Goal: Task Accomplishment & Management: Use online tool/utility

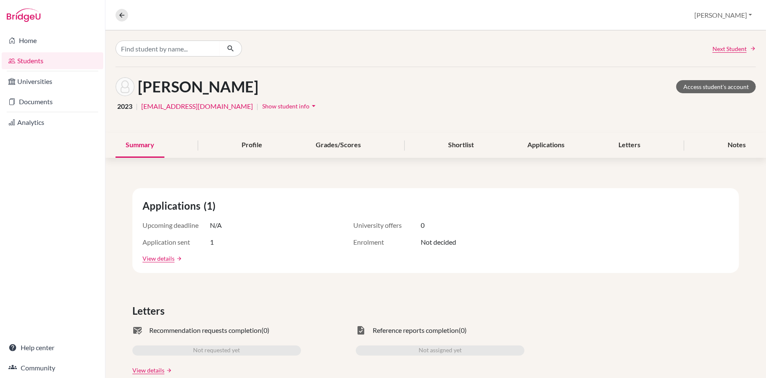
click at [37, 100] on link "Documents" at bounding box center [53, 101] width 102 height 17
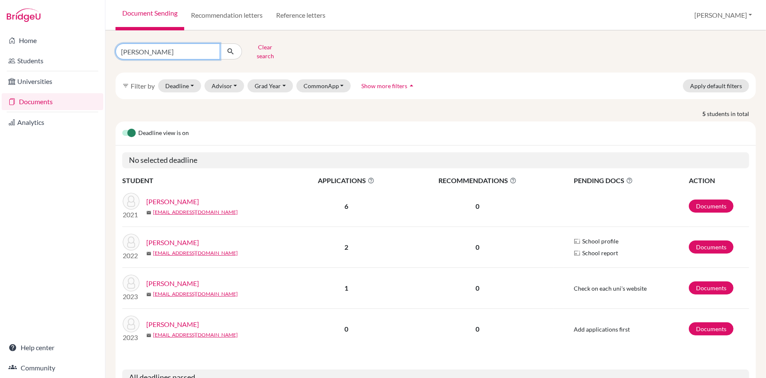
click at [212, 52] on input "moore" at bounding box center [167, 51] width 104 height 16
type input "topie"
click button "submit" at bounding box center [231, 51] width 22 height 16
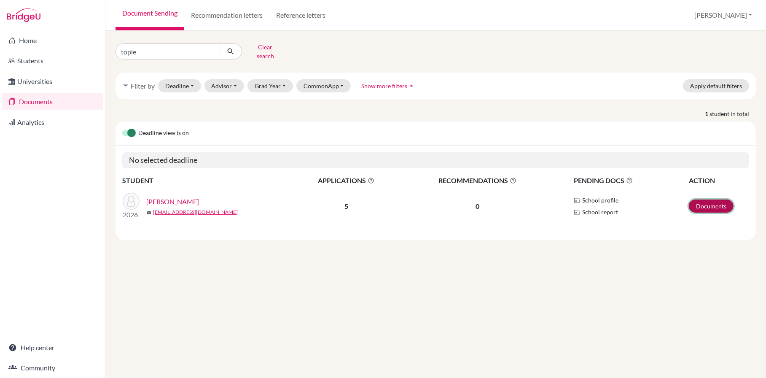
click at [702, 204] on link "Documents" at bounding box center [710, 205] width 45 height 13
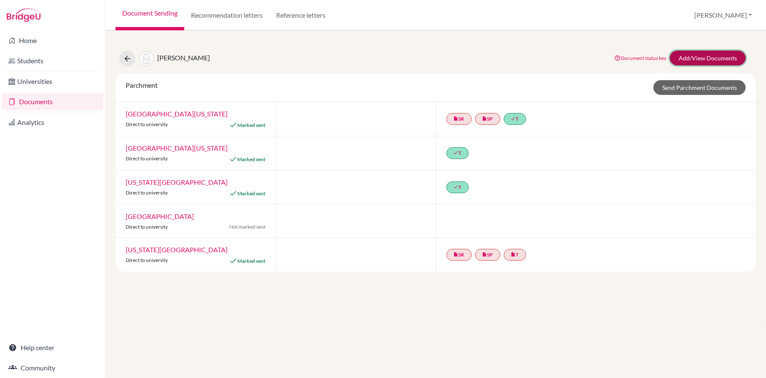
click at [699, 60] on link "Add/View Documents" at bounding box center [708, 58] width 76 height 15
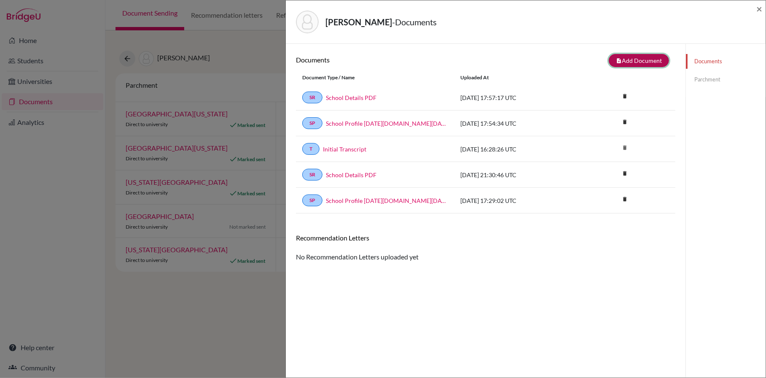
click at [654, 56] on button "note_add Add Document" at bounding box center [638, 60] width 60 height 13
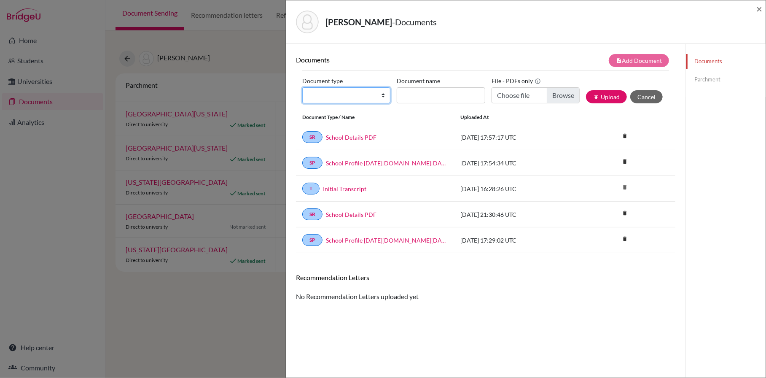
click at [382, 96] on select "Change explanation for Common App reports Counselor recommendation Internationa…" at bounding box center [346, 95] width 88 height 16
select select "4"
click at [302, 88] on select "Change explanation for Common App reports Counselor recommendation Internationa…" at bounding box center [346, 95] width 88 height 16
click at [421, 99] on input "Document name" at bounding box center [440, 95] width 88 height 16
type input "LOR"
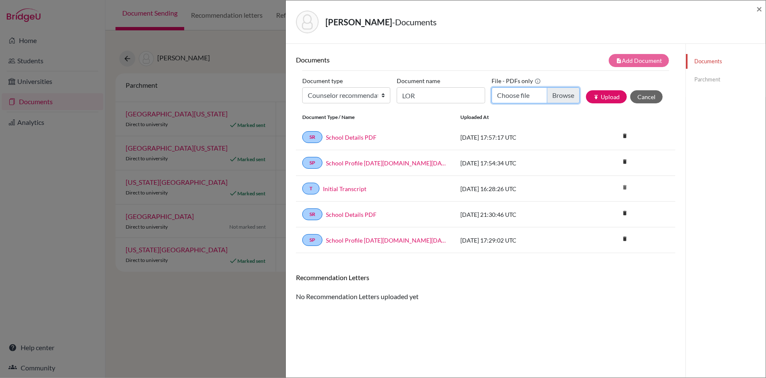
click at [514, 97] on input "Choose file" at bounding box center [535, 95] width 88 height 16
type input "C:\fakepath\Topie, E - LOR.pdf"
click at [620, 96] on button "publish Upload" at bounding box center [606, 96] width 41 height 13
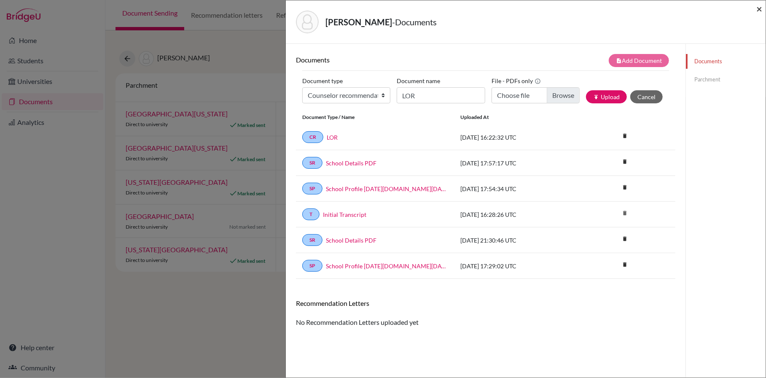
click at [759, 9] on span "×" at bounding box center [759, 9] width 6 height 12
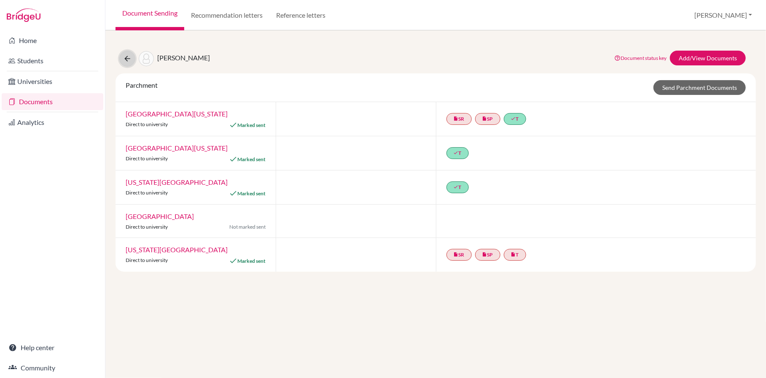
click at [127, 60] on icon at bounding box center [127, 58] width 8 height 8
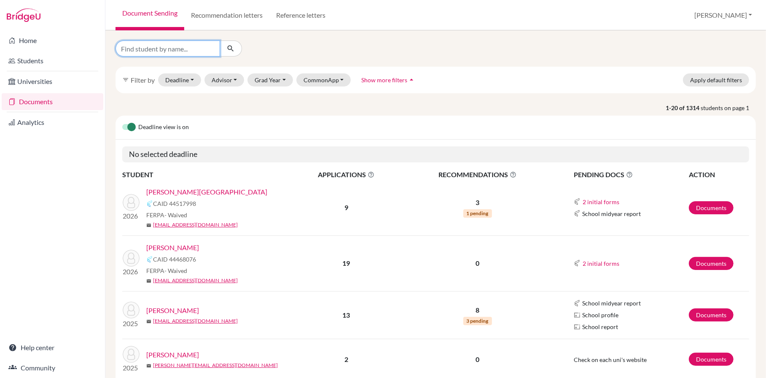
click at [171, 54] on input "Find student by name..." at bounding box center [167, 48] width 104 height 16
type input "shantmoorthy"
click button "submit" at bounding box center [231, 48] width 22 height 16
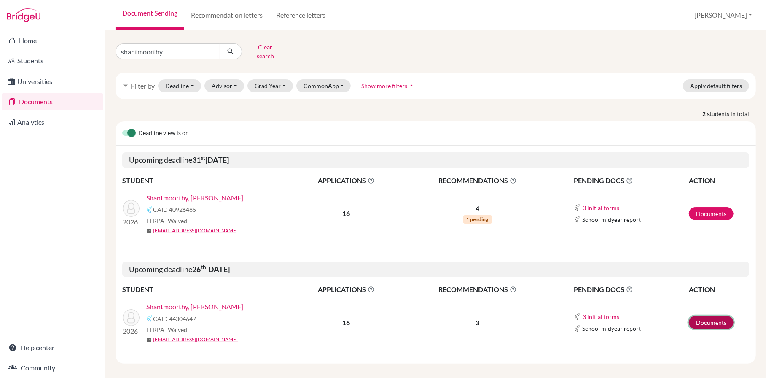
click at [713, 320] on link "Documents" at bounding box center [710, 322] width 45 height 13
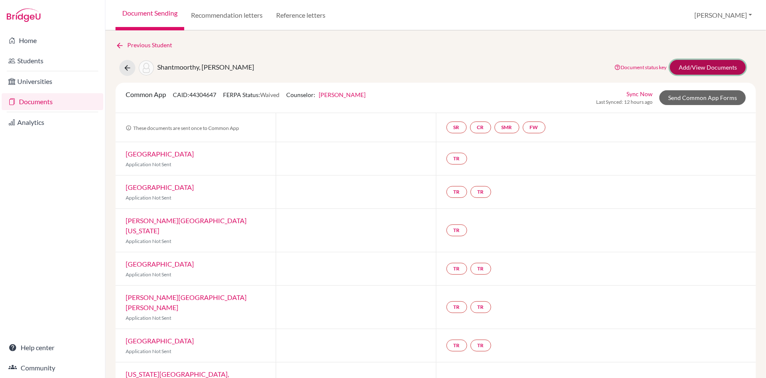
click at [714, 71] on link "Add/View Documents" at bounding box center [708, 67] width 76 height 15
